Goal: Task Accomplishment & Management: Manage account settings

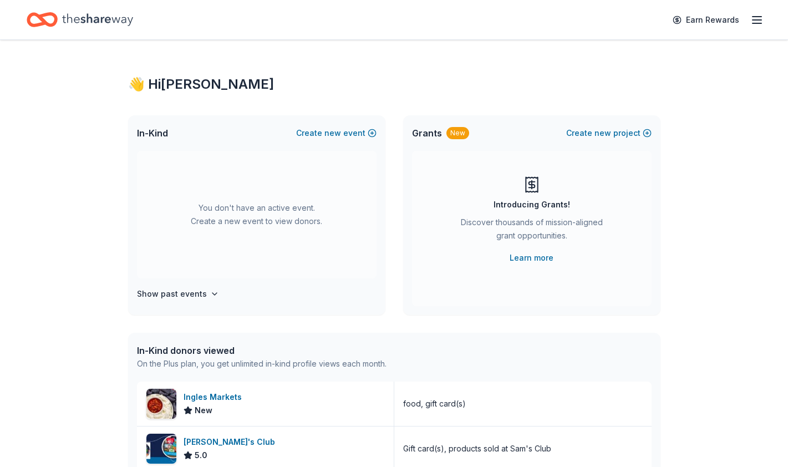
click at [757, 20] on line "button" at bounding box center [756, 20] width 9 height 0
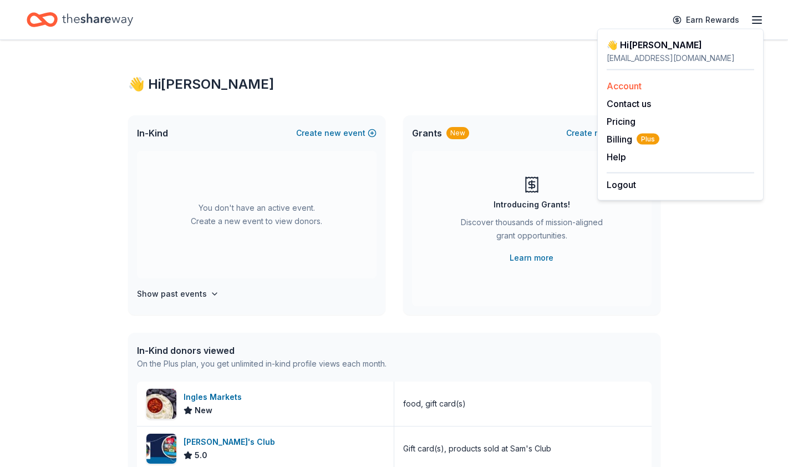
click at [625, 86] on link "Account" at bounding box center [623, 85] width 35 height 11
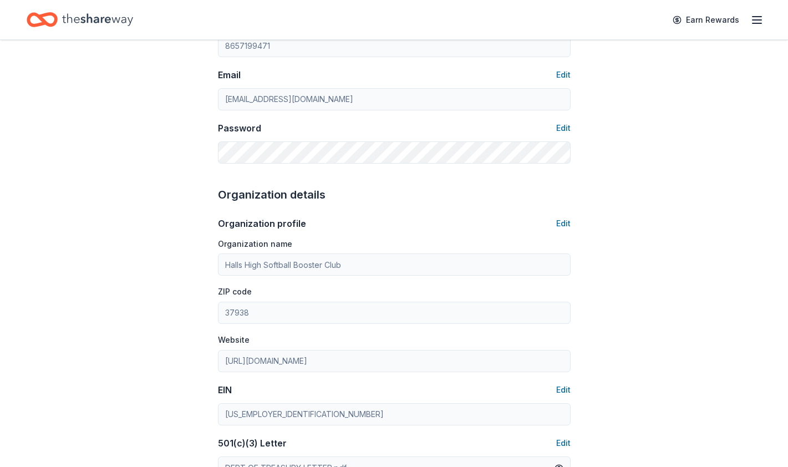
scroll to position [183, 0]
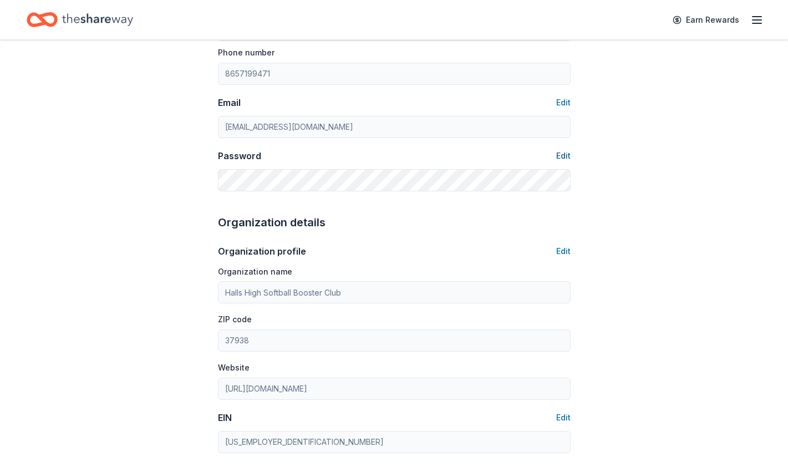
click at [560, 151] on button "Edit" at bounding box center [563, 155] width 14 height 13
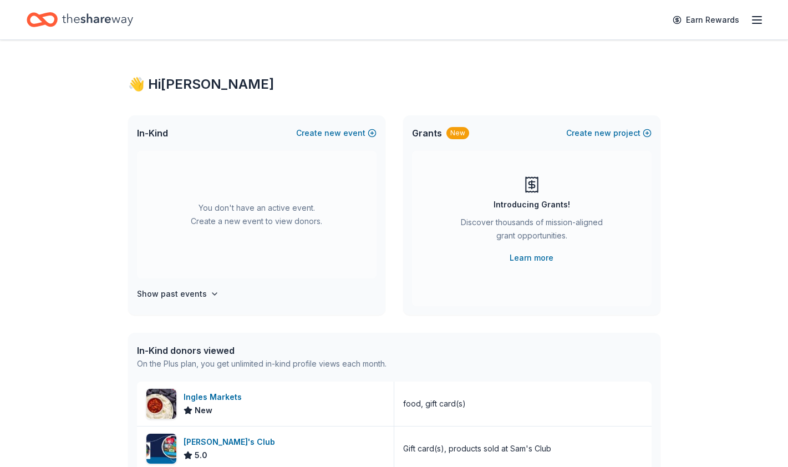
click at [754, 20] on line "button" at bounding box center [756, 20] width 9 height 0
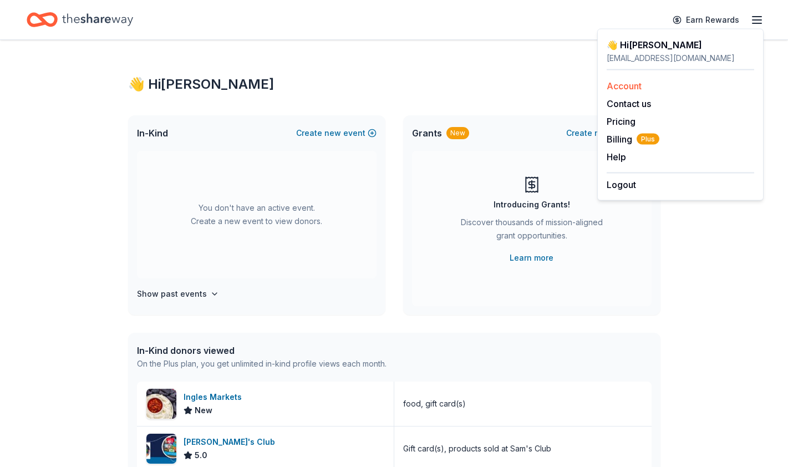
click at [620, 87] on link "Account" at bounding box center [623, 85] width 35 height 11
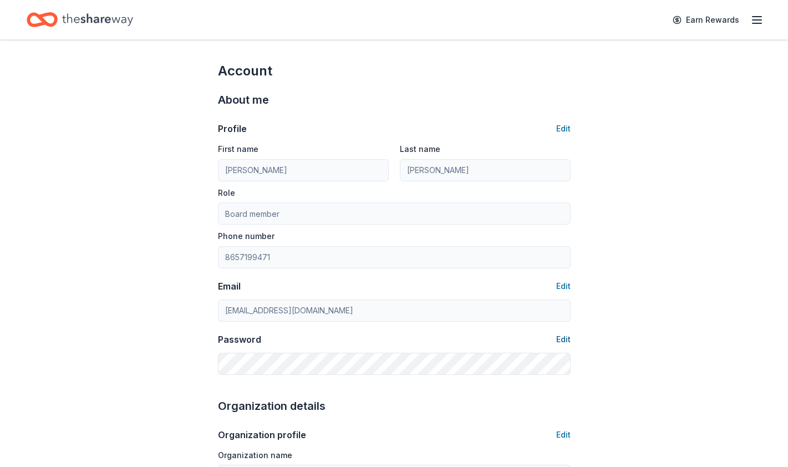
click at [563, 336] on button "Edit" at bounding box center [563, 339] width 14 height 13
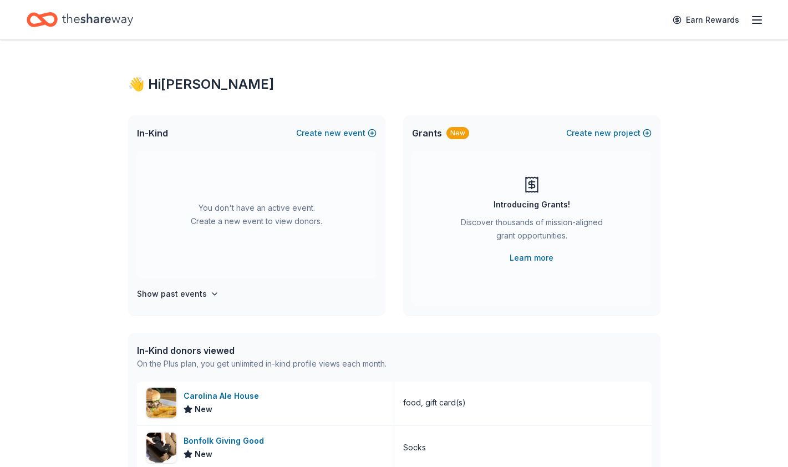
click at [760, 19] on icon "button" at bounding box center [756, 19] width 13 height 13
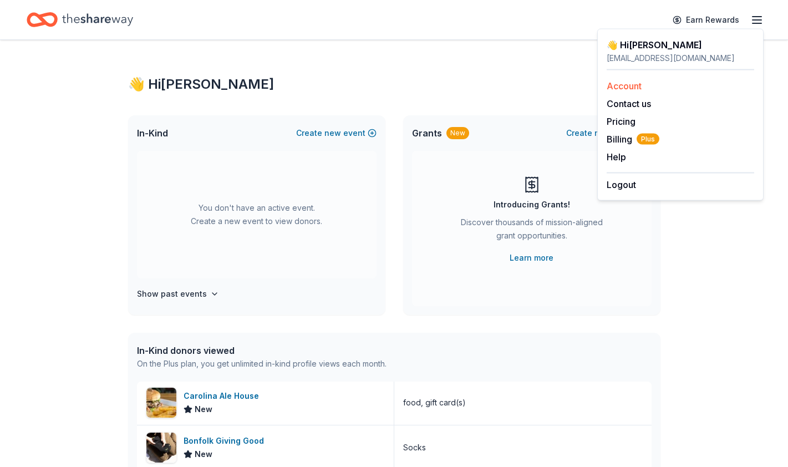
click at [626, 88] on link "Account" at bounding box center [623, 85] width 35 height 11
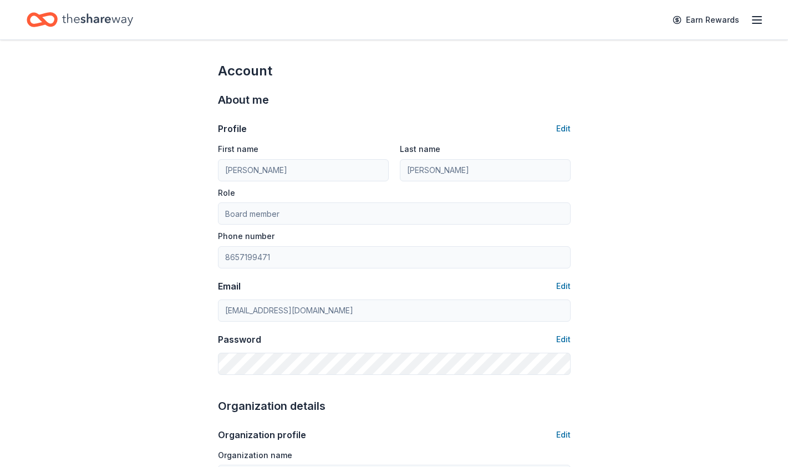
click at [755, 18] on icon "button" at bounding box center [756, 19] width 13 height 13
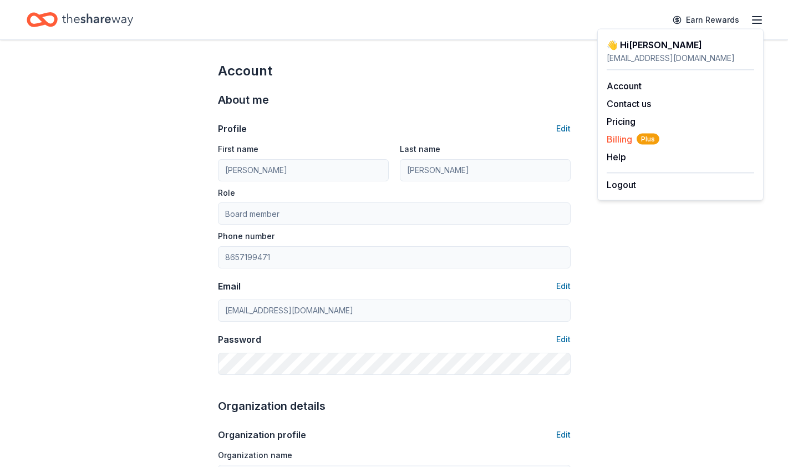
click at [621, 136] on span "Billing Plus" at bounding box center [632, 138] width 53 height 13
